Goal: Use online tool/utility: Use online tool/utility

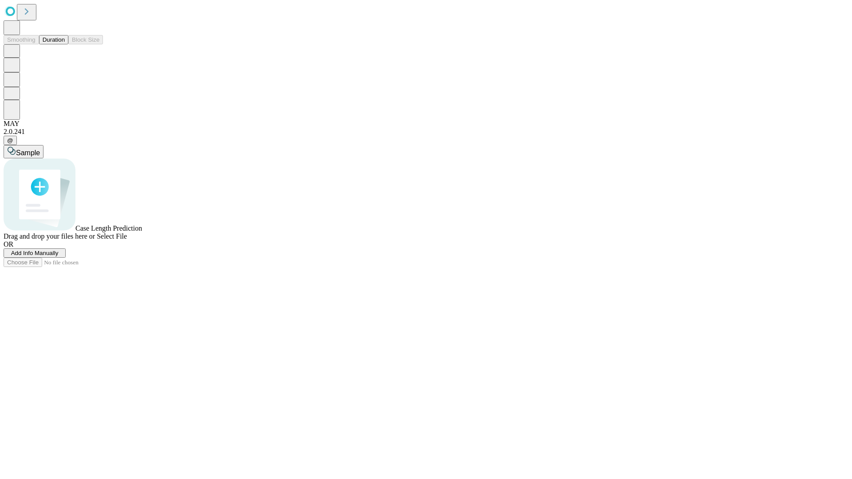
click at [65, 44] on button "Duration" at bounding box center [53, 39] width 29 height 9
click at [127, 240] on span "Select File" at bounding box center [112, 236] width 30 height 8
